Goal: Information Seeking & Learning: Learn about a topic

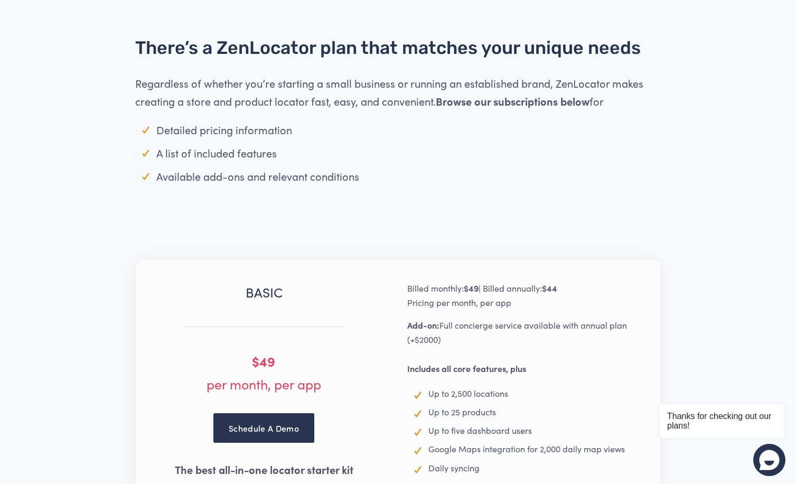
scroll to position [1208, 0]
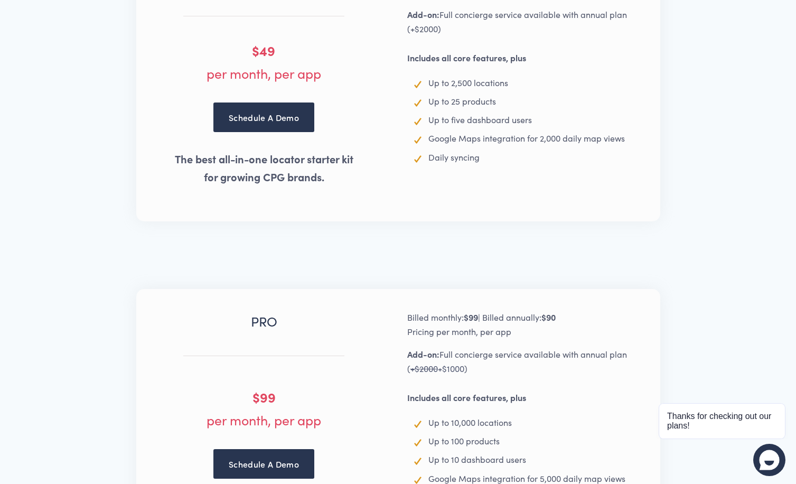
click at [267, 106] on link "Schedule A Demo" at bounding box center [263, 117] width 101 height 30
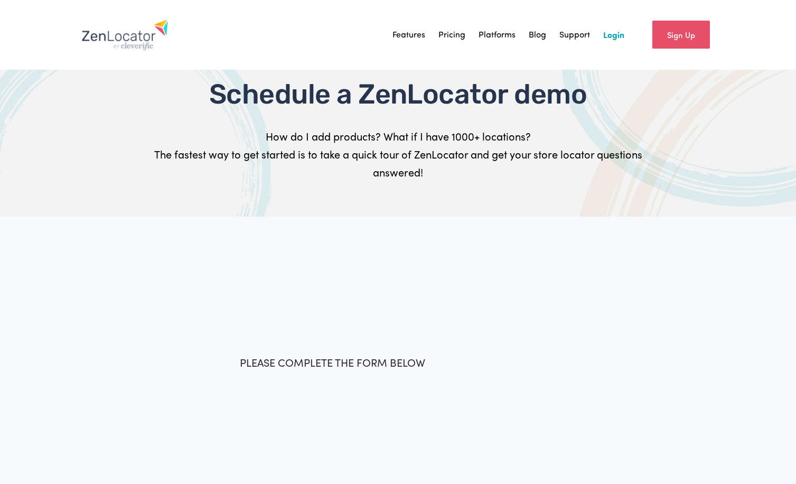
click at [113, 41] on img at bounding box center [124, 35] width 87 height 32
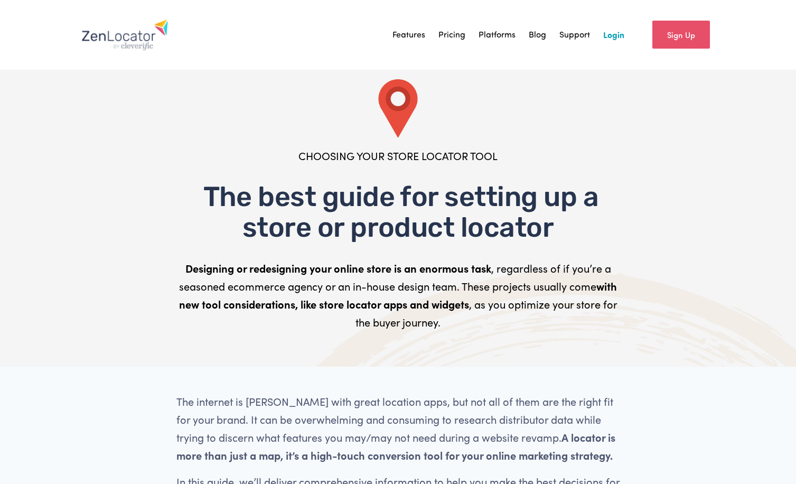
click at [454, 32] on link "Pricing" at bounding box center [451, 35] width 27 height 16
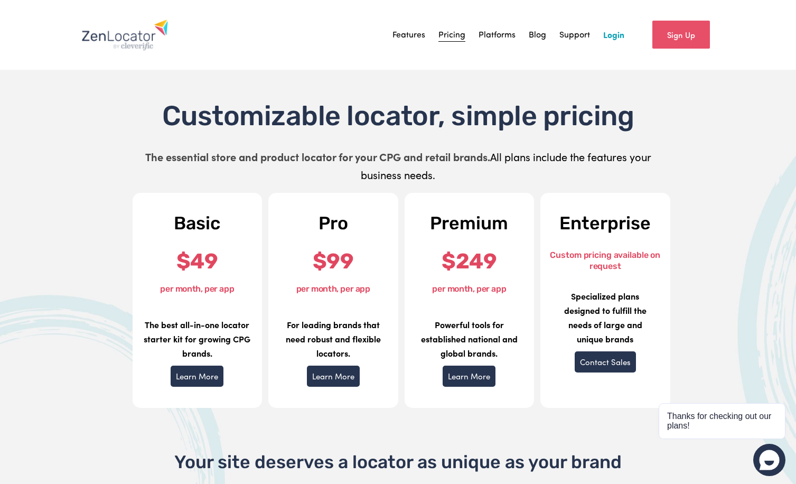
click at [125, 11] on div "Skip to Content Features" at bounding box center [398, 35] width 796 height 70
click at [133, 49] on img at bounding box center [124, 35] width 87 height 32
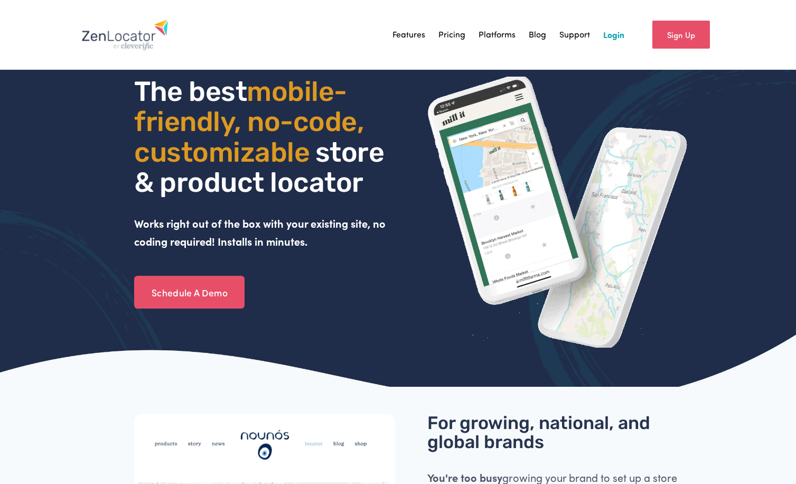
click at [681, 40] on link "Sign Up" at bounding box center [681, 35] width 58 height 28
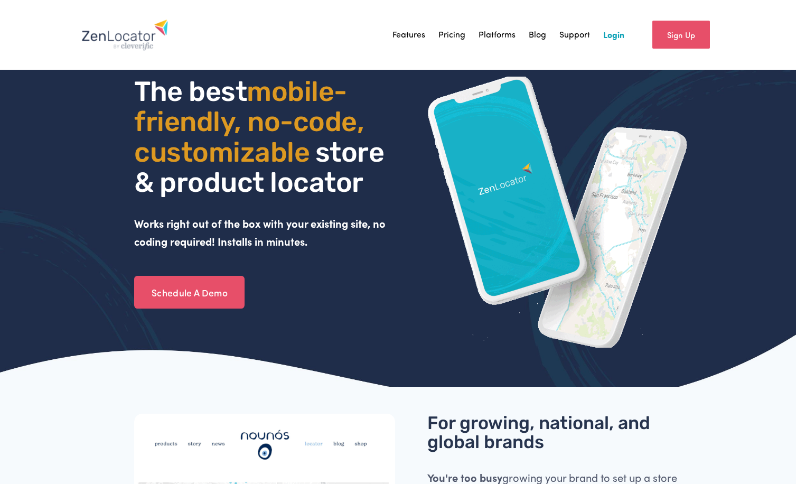
click at [605, 40] on link "Login" at bounding box center [613, 35] width 21 height 16
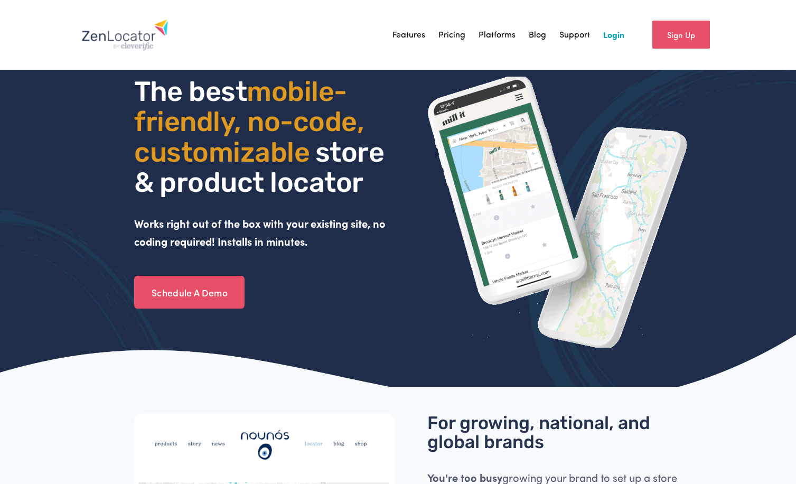
click at [578, 31] on link "Support" at bounding box center [574, 35] width 31 height 16
click at [124, 34] on img at bounding box center [124, 35] width 87 height 32
click at [700, 36] on link "Sign Up" at bounding box center [681, 35] width 58 height 28
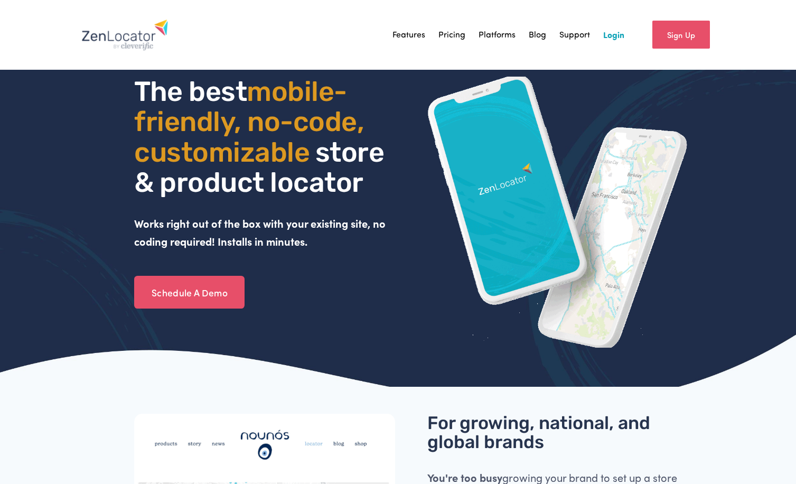
click at [452, 35] on link "Pricing" at bounding box center [451, 35] width 27 height 16
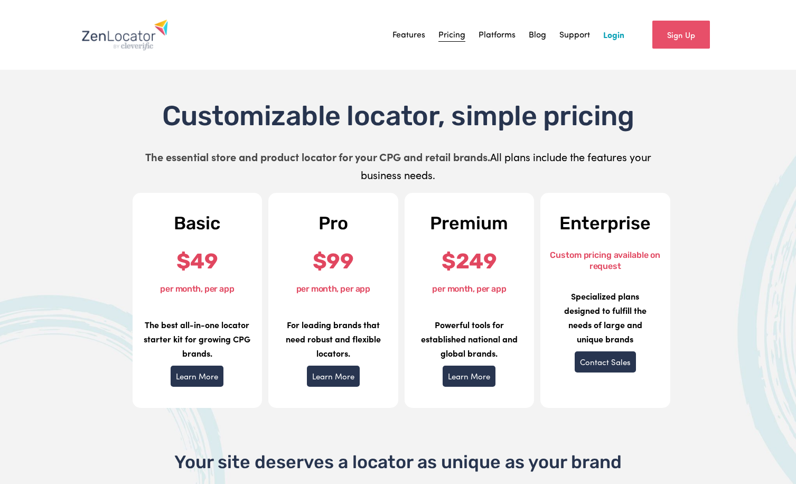
click at [512, 37] on link "Platforms" at bounding box center [496, 35] width 37 height 16
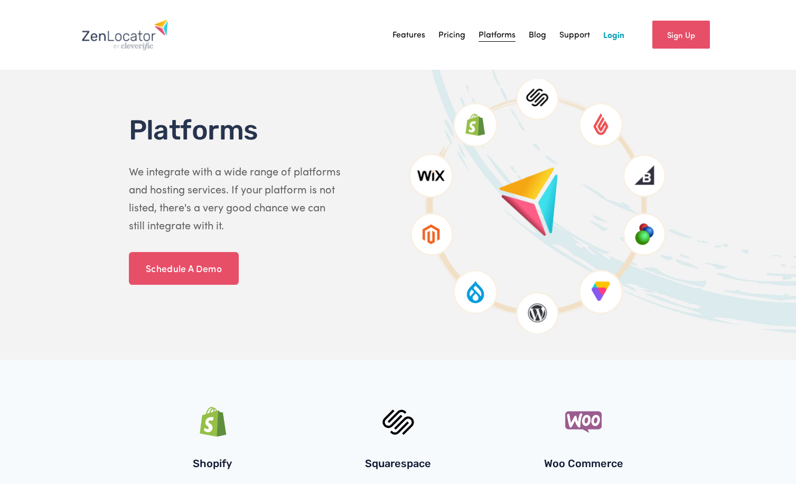
click at [530, 35] on link "Blog" at bounding box center [537, 35] width 17 height 16
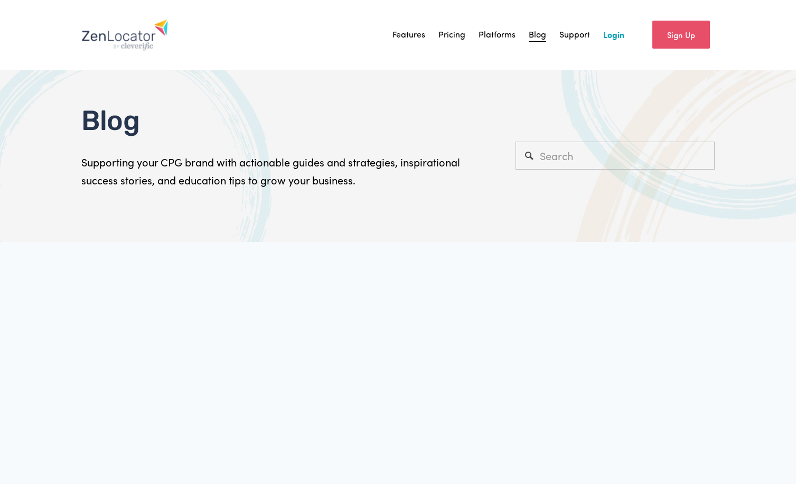
click at [386, 400] on img at bounding box center [206, 380] width 369 height 246
click at [680, 43] on link "Sign Up" at bounding box center [681, 35] width 58 height 28
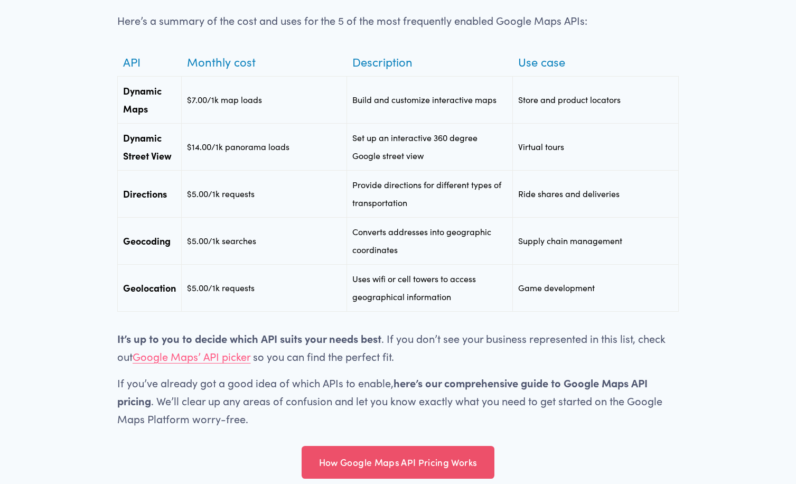
scroll to position [4797, 0]
